Goal: Information Seeking & Learning: Learn about a topic

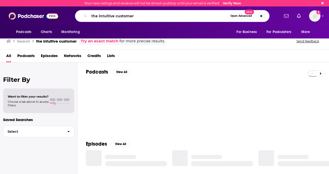
drag, startPoint x: 0, startPoint y: 0, endPoint x: 71, endPoint y: 15, distance: 72.5
click at [71, 15] on div "the intuitive customer Open Advanced New" at bounding box center [172, 16] width 215 height 12
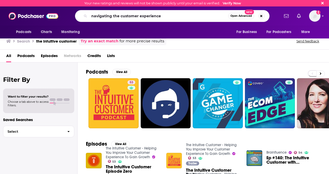
type input "navigating the customer experience"
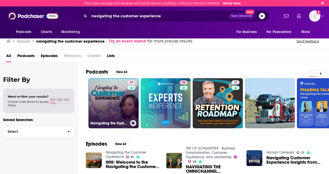
click at [111, 103] on link "39 Navigating the Customer Experience" at bounding box center [114, 103] width 50 height 50
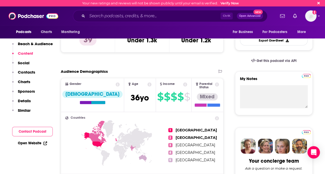
scroll to position [104, 0]
